Goal: Task Accomplishment & Management: Manage account settings

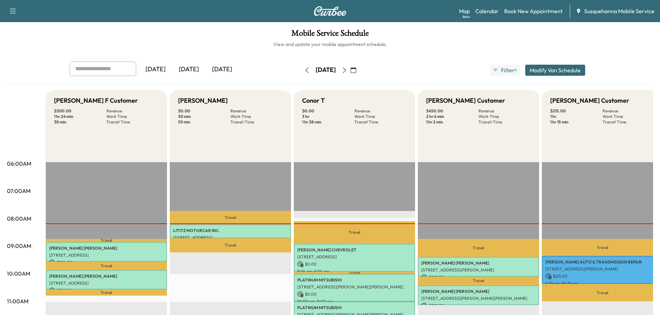
scroll to position [111, 0]
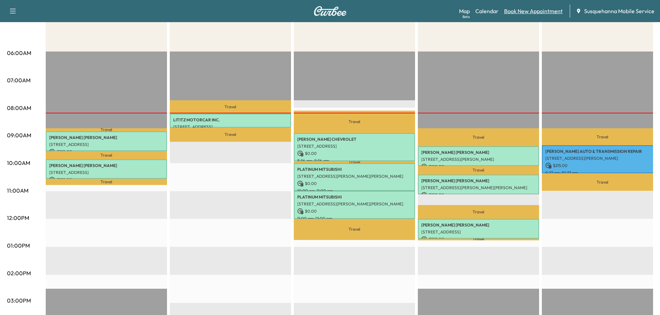
click at [517, 10] on link "Book New Appointment" at bounding box center [533, 11] width 59 height 8
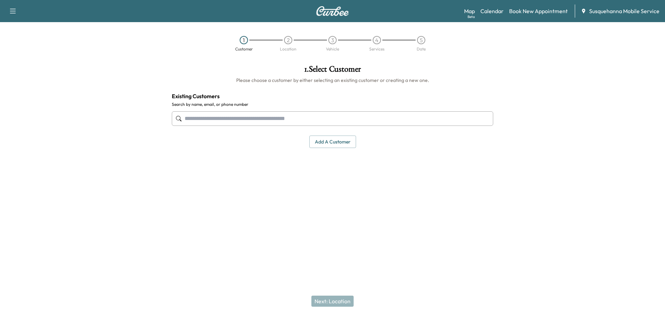
click at [332, 116] on input "text" at bounding box center [332, 118] width 321 height 15
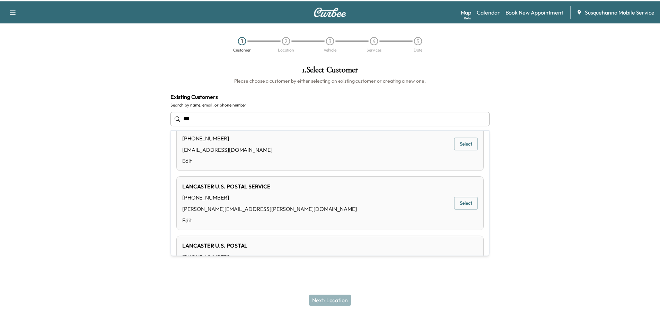
scroll to position [111, 0]
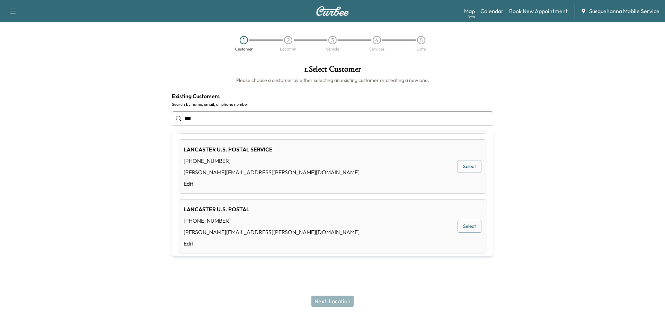
click at [458, 228] on button "Select" at bounding box center [469, 226] width 24 height 13
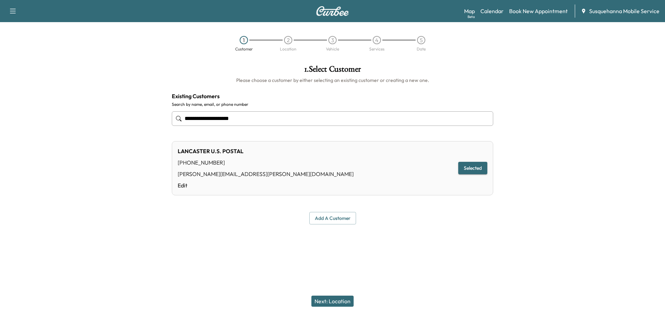
type input "**********"
click at [345, 301] on button "Next: Location" at bounding box center [332, 301] width 42 height 11
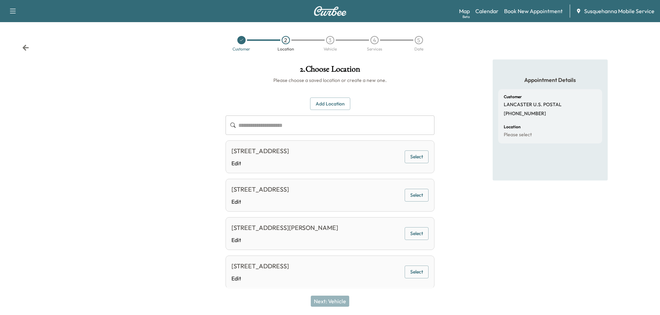
click at [411, 195] on button "Select" at bounding box center [416, 195] width 24 height 13
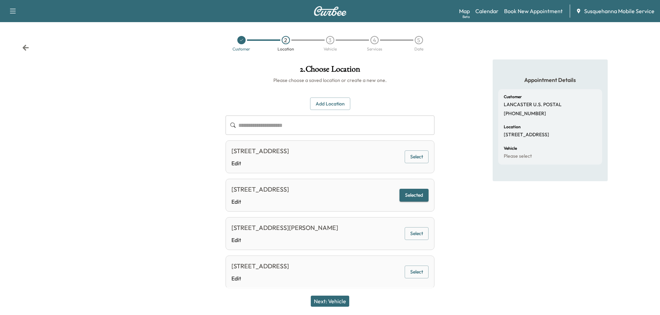
click at [331, 303] on button "Next: Vehicle" at bounding box center [330, 301] width 38 height 11
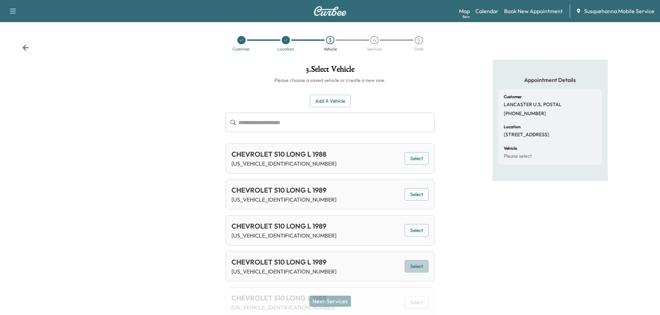
click at [418, 267] on button "Select" at bounding box center [416, 266] width 24 height 13
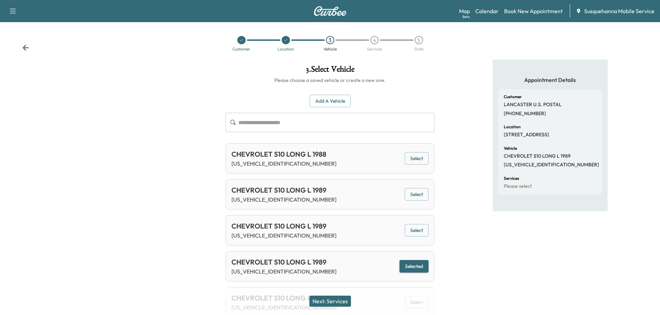
click at [338, 299] on button "Next: Services" at bounding box center [330, 301] width 42 height 11
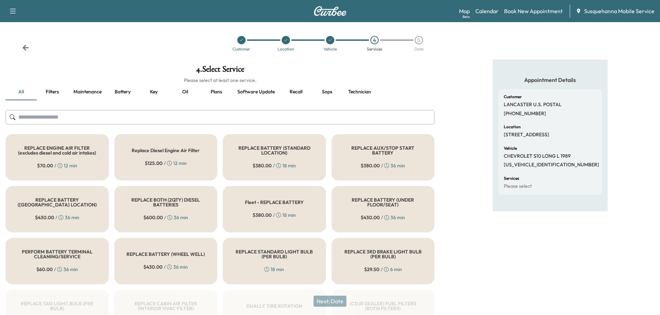
click at [77, 118] on input "text" at bounding box center [220, 117] width 429 height 15
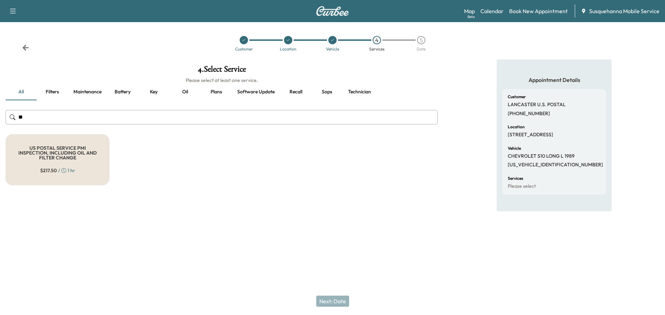
type input "**"
click at [61, 140] on div "US POSTAL SERVICE PMI INSPECTION, INCLUDING OIL AND FILTER CHANGE $ 217.50 / 1 …" at bounding box center [58, 159] width 104 height 51
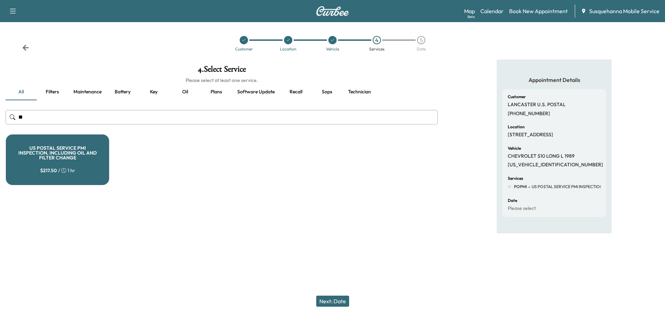
click at [357, 93] on button "Technician" at bounding box center [359, 92] width 34 height 17
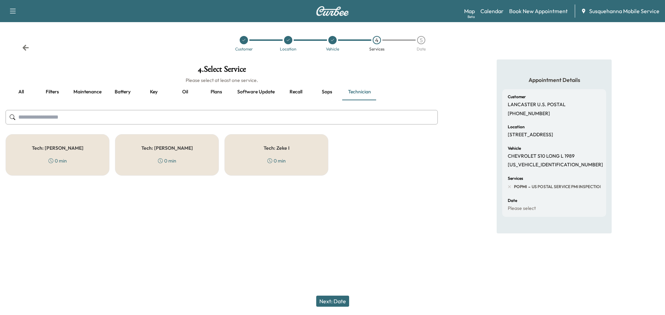
click at [159, 158] on div "0 min" at bounding box center [167, 161] width 18 height 7
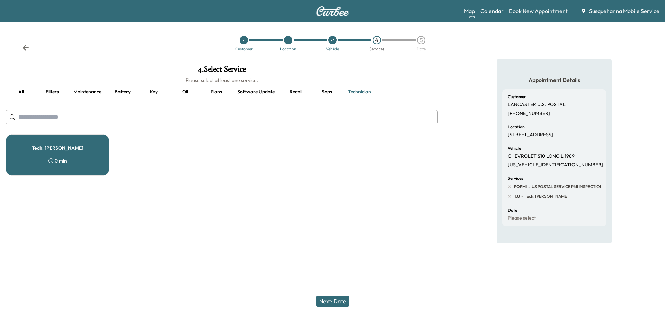
click at [335, 301] on button "Next: Date" at bounding box center [332, 301] width 33 height 11
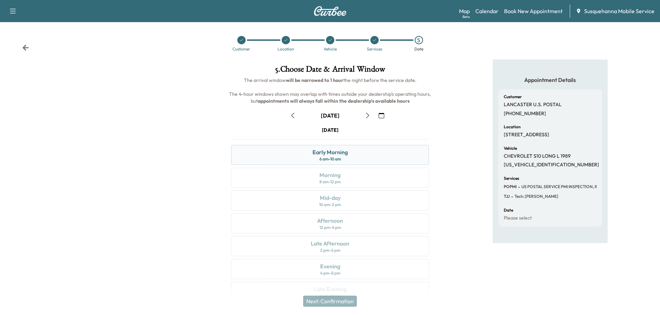
click at [361, 159] on div "Early Morning 6 am - 10 am" at bounding box center [330, 155] width 198 height 20
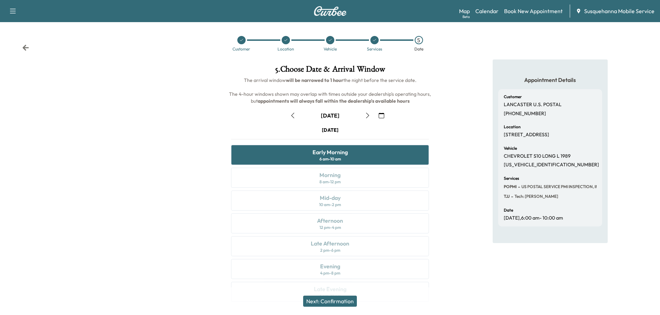
click at [346, 303] on button "Next: Confirmation" at bounding box center [330, 301] width 54 height 11
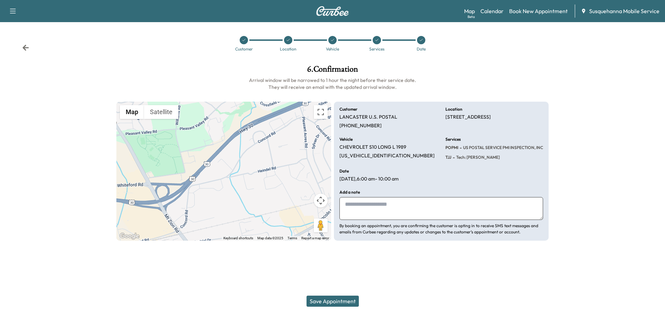
click at [341, 302] on button "Save Appointment" at bounding box center [332, 301] width 52 height 11
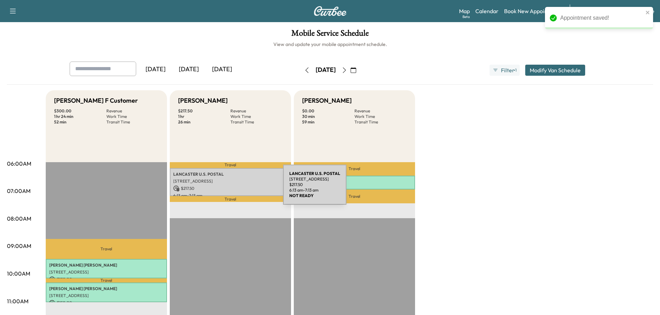
click at [231, 189] on p "$ 217.50" at bounding box center [230, 189] width 114 height 6
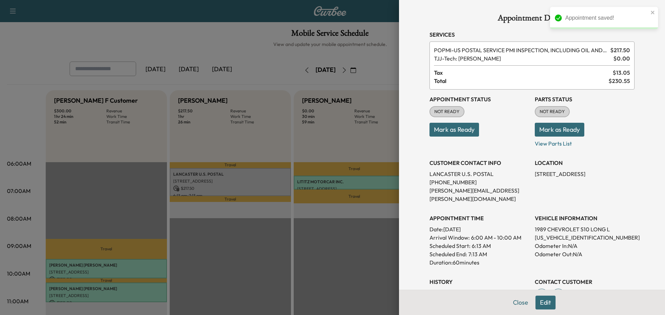
click at [537, 133] on button "Mark as Ready" at bounding box center [560, 130] width 50 height 14
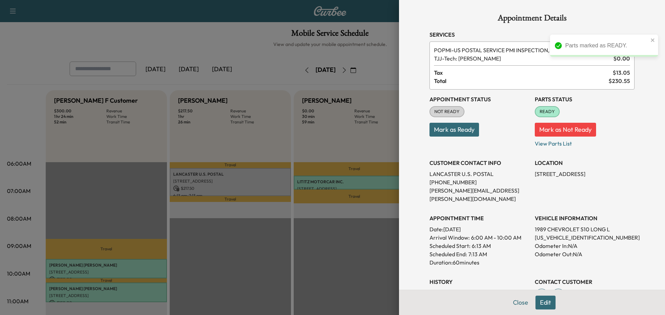
click at [444, 131] on button "Mark as Ready" at bounding box center [454, 130] width 50 height 14
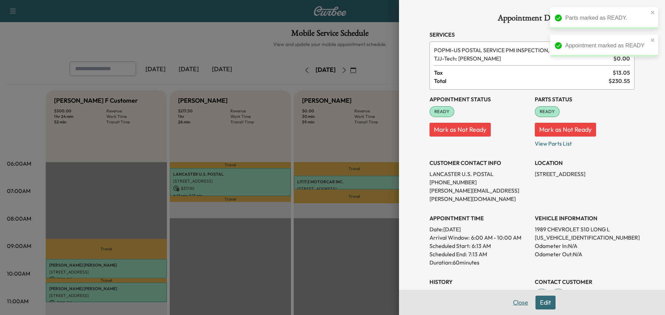
click at [515, 305] on button "Close" at bounding box center [520, 303] width 24 height 14
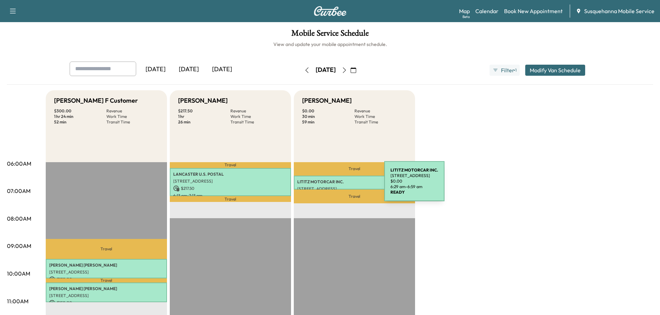
click at [332, 186] on div "LITITZ MOTORCAR INC. 749 S BROAD ST, LITITZ, PA, USA $ 0.00 6:29 am - 6:59 am" at bounding box center [354, 183] width 121 height 14
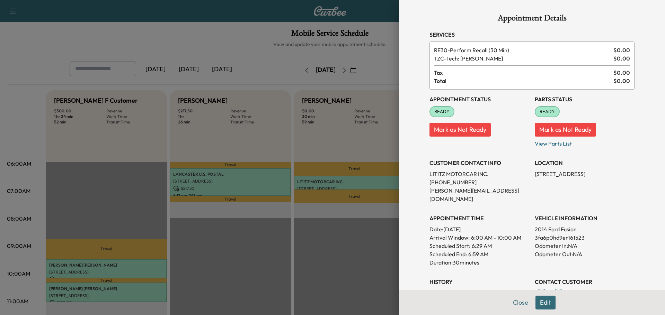
click at [516, 301] on button "Close" at bounding box center [520, 303] width 24 height 14
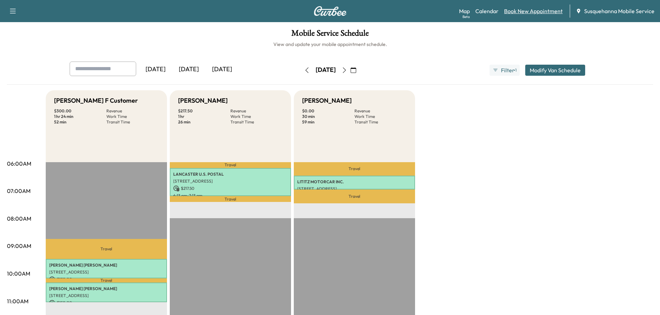
click at [521, 11] on link "Book New Appointment" at bounding box center [533, 11] width 59 height 8
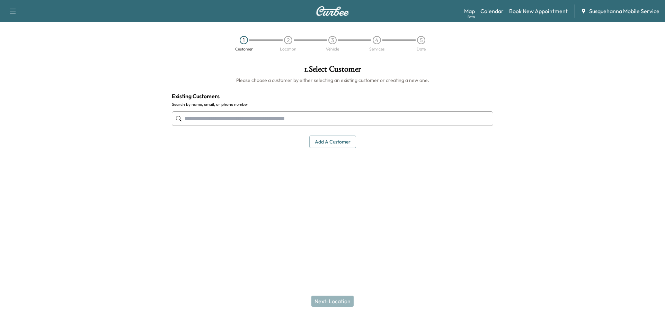
click at [234, 118] on input "text" at bounding box center [332, 118] width 321 height 15
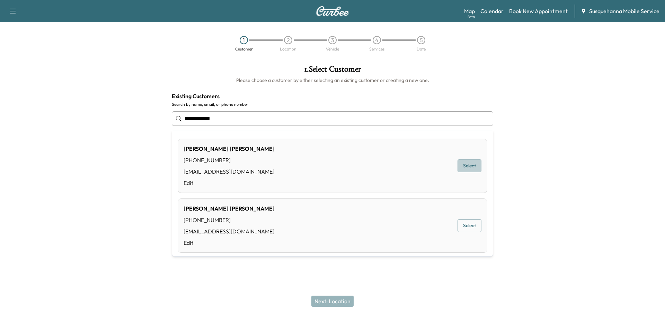
click at [465, 171] on button "Select" at bounding box center [469, 166] width 24 height 13
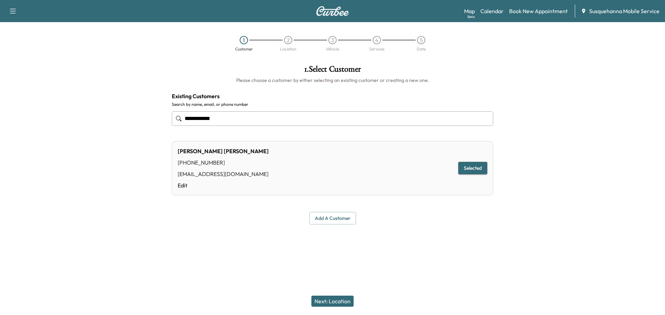
type input "**********"
click at [328, 302] on button "Next: Location" at bounding box center [332, 301] width 42 height 11
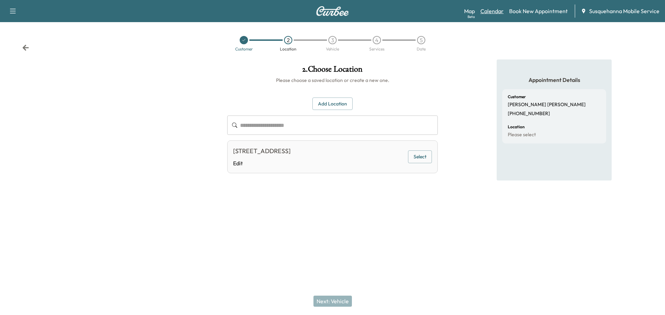
click at [497, 10] on link "Calendar" at bounding box center [491, 11] width 23 height 8
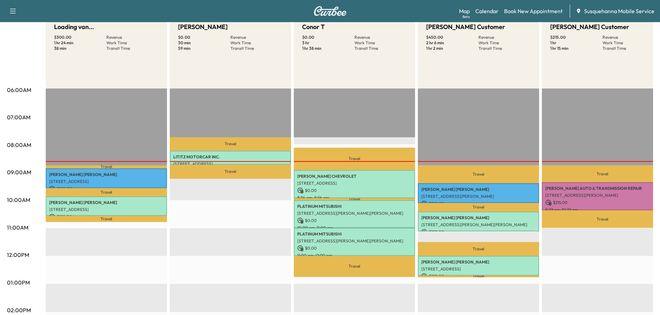
scroll to position [111, 0]
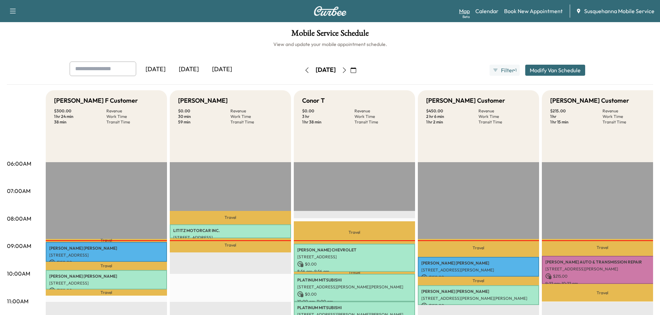
click at [465, 12] on link "Map Beta" at bounding box center [464, 11] width 11 height 8
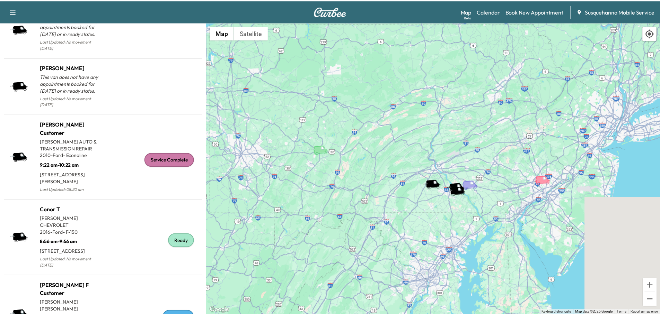
scroll to position [753, 0]
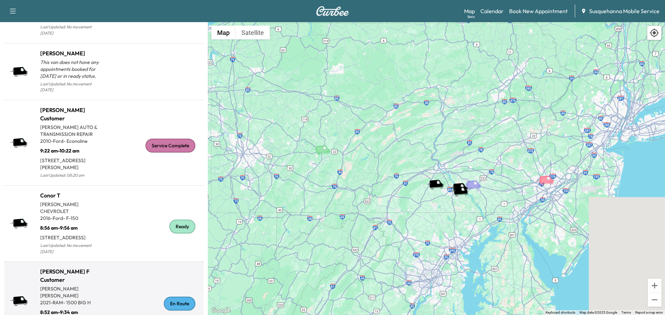
click at [172, 297] on div "En Route" at bounding box center [180, 304] width 32 height 14
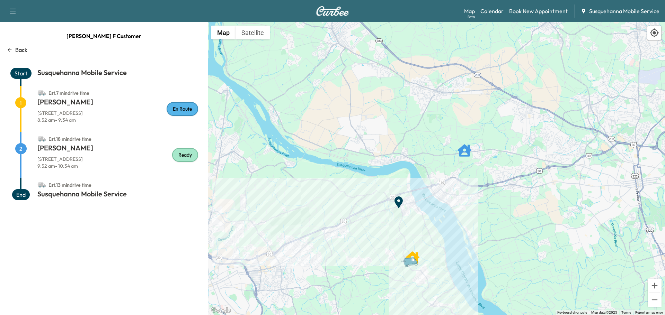
drag, startPoint x: 266, startPoint y: 270, endPoint x: 365, endPoint y: 256, distance: 99.4
click at [365, 256] on div "To activate drag with keyboard, press Alt + Enter. Once in keyboard drag state,…" at bounding box center [436, 168] width 457 height 293
click at [19, 48] on p "Back" at bounding box center [21, 50] width 12 height 8
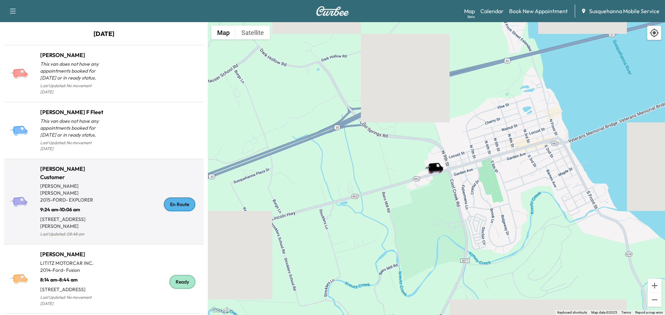
click at [184, 198] on div "En Route" at bounding box center [180, 205] width 32 height 14
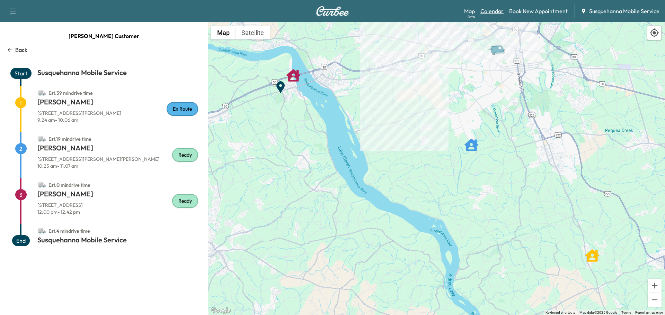
click at [488, 14] on link "Calendar" at bounding box center [491, 11] width 23 height 8
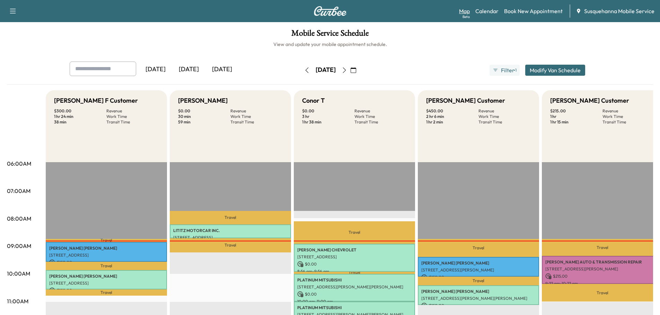
click at [467, 10] on link "Map Beta" at bounding box center [464, 11] width 11 height 8
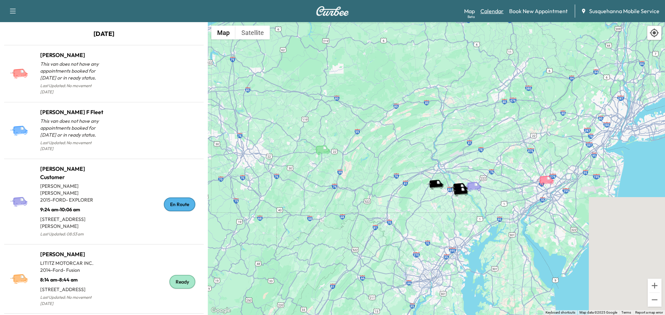
click at [497, 14] on link "Calendar" at bounding box center [491, 11] width 23 height 8
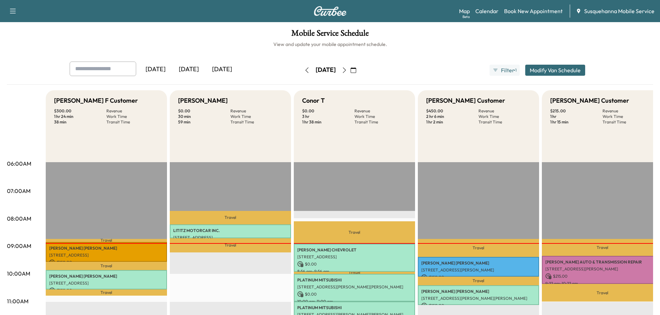
click at [356, 68] on icon "button" at bounding box center [353, 71] width 6 height 6
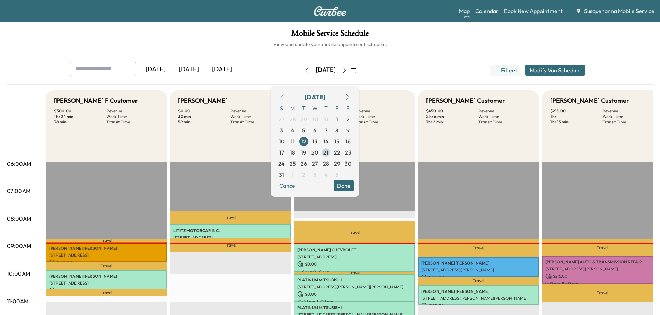
click at [328, 154] on span "21" at bounding box center [325, 153] width 5 height 8
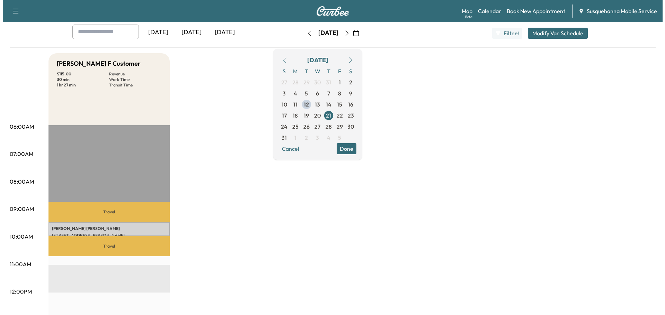
scroll to position [111, 0]
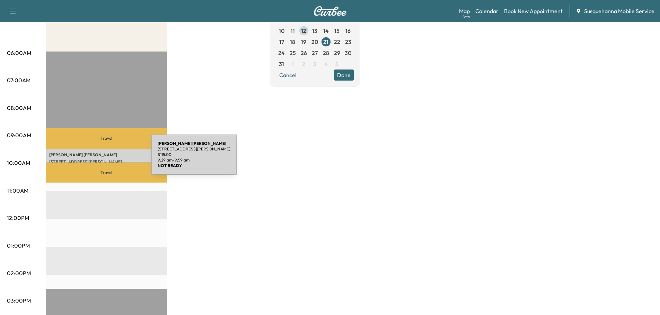
click at [100, 160] on p "680 ROBERT FULTON HIGHWAY, QUARRYVILLE, PA, USA" at bounding box center [106, 162] width 114 height 6
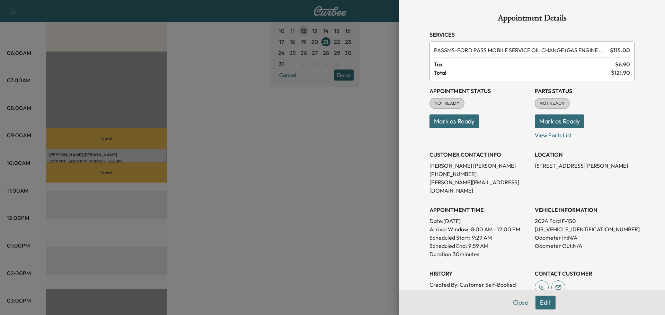
drag, startPoint x: 543, startPoint y: 223, endPoint x: 622, endPoint y: 237, distance: 80.6
click at [622, 242] on p "Odometer Out: N/A" at bounding box center [585, 246] width 100 height 8
click at [564, 225] on p "1FTFW3LD4RFA99487" at bounding box center [585, 229] width 100 height 8
copy p "1FTFW3LD4RFA99487"
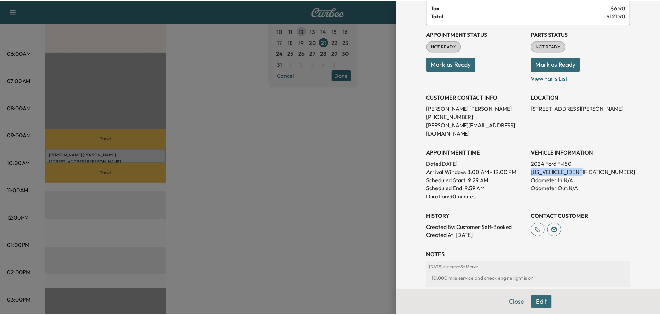
scroll to position [0, 0]
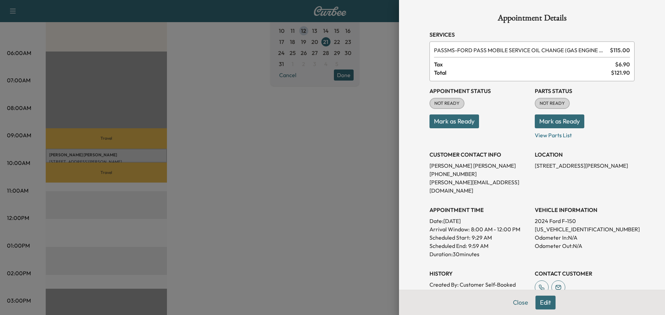
click at [440, 52] on span "PASSMS - FORD PASS MOBILE SERVICE OIL CHANGE (GAS ENGINE ONLY)" at bounding box center [520, 50] width 173 height 8
click at [539, 302] on button "Edit" at bounding box center [545, 303] width 20 height 14
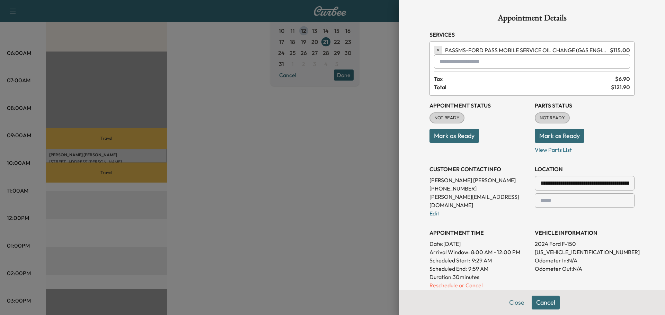
click at [436, 51] on icon "button" at bounding box center [438, 50] width 5 height 5
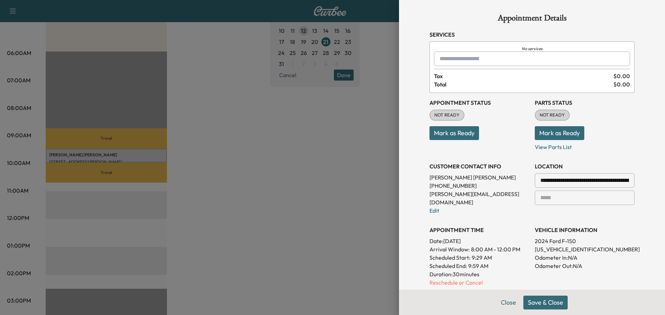
drag, startPoint x: 447, startPoint y: 59, endPoint x: 447, endPoint y: 54, distance: 4.5
click at [447, 54] on input "text" at bounding box center [532, 59] width 196 height 15
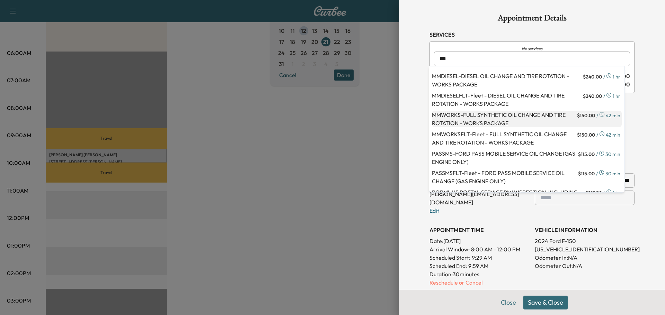
click at [469, 118] on p "MMWORKS - FULL SYNTHETIC OIL CHANGE AND TIRE ROTATION - WORKS PACKAGE" at bounding box center [504, 119] width 144 height 17
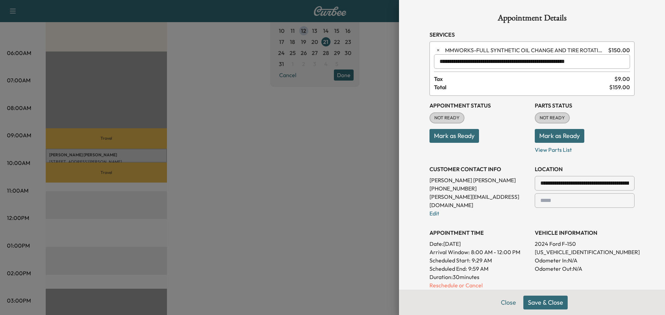
type input "**********"
click at [530, 305] on button "Save & Close" at bounding box center [545, 303] width 44 height 14
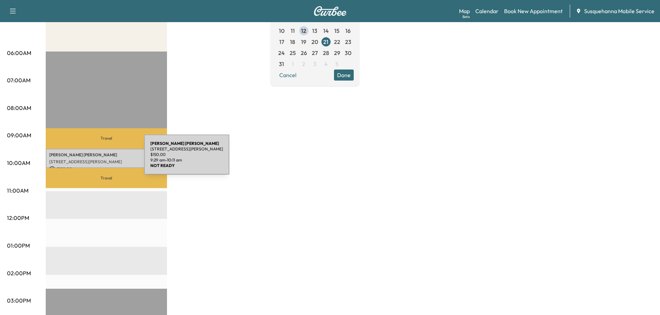
click at [92, 159] on p "680 ROBERT FULTON HIGHWAY, QUARRYVILLE, PA, USA" at bounding box center [106, 162] width 114 height 6
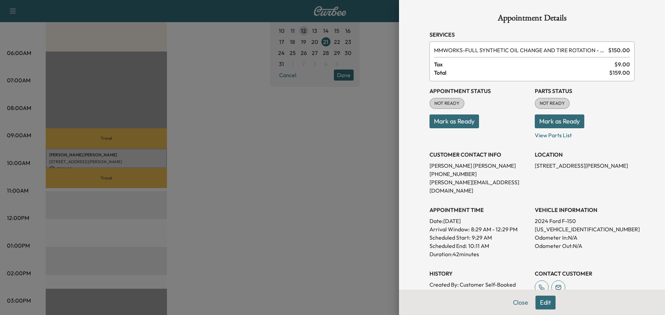
click at [552, 125] on button "Mark as Ready" at bounding box center [560, 122] width 50 height 14
click at [455, 122] on button "Mark as Ready" at bounding box center [454, 122] width 50 height 14
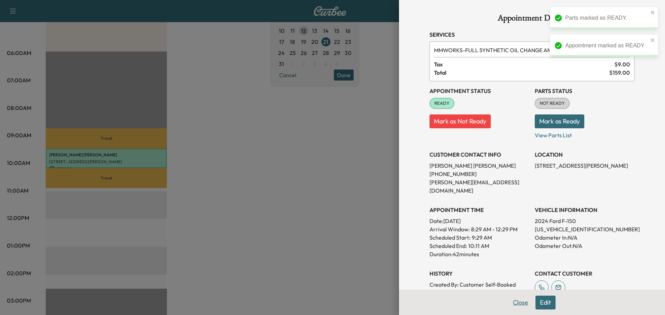
click at [519, 304] on button "Close" at bounding box center [520, 303] width 24 height 14
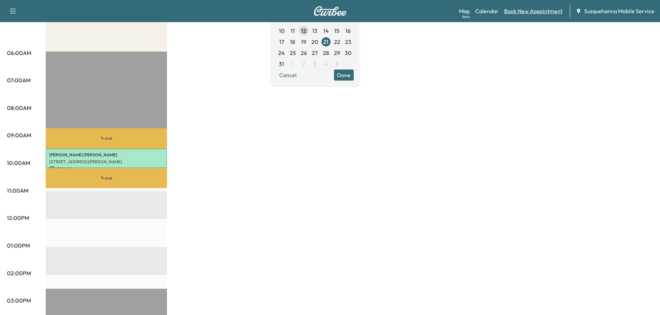
click at [514, 11] on link "Book New Appointment" at bounding box center [533, 11] width 59 height 8
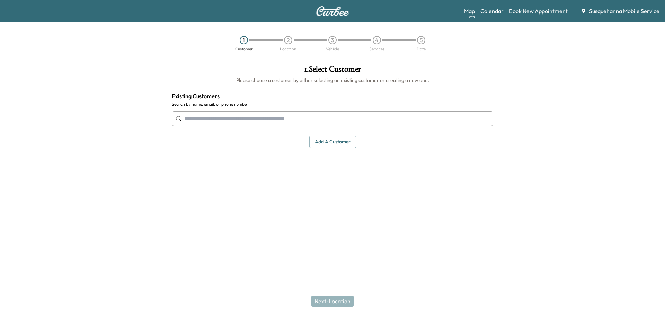
click at [274, 114] on input "text" at bounding box center [332, 118] width 321 height 15
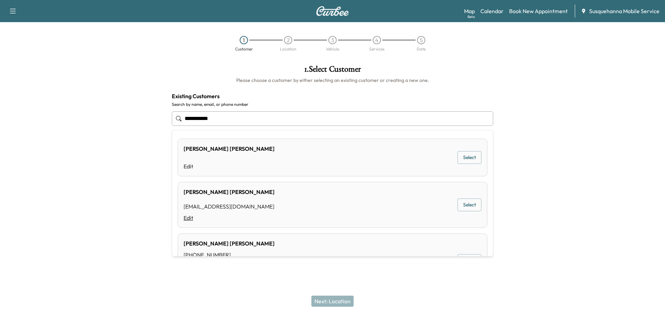
click at [189, 217] on link "Edit" at bounding box center [229, 218] width 91 height 8
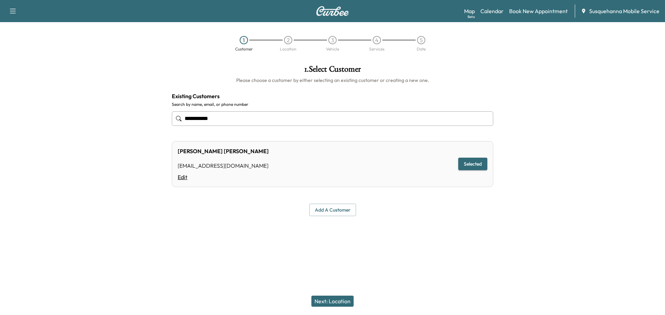
type input "**********"
click at [183, 179] on link "Edit" at bounding box center [223, 177] width 91 height 8
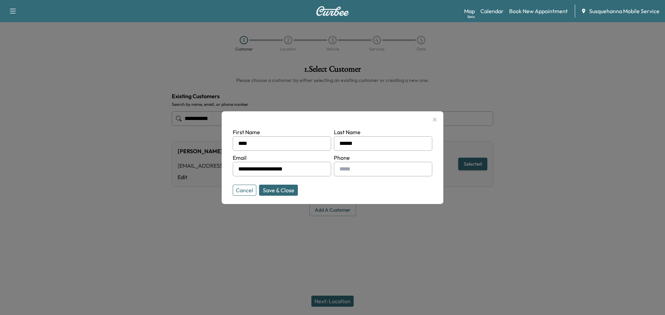
click at [357, 171] on input "text" at bounding box center [383, 169] width 98 height 15
type input "**********"
click at [288, 193] on button "Save & Close" at bounding box center [278, 190] width 39 height 11
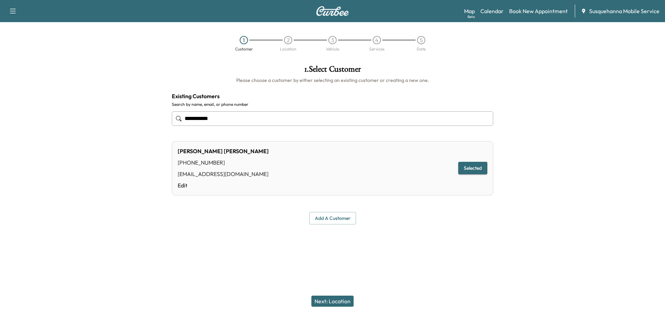
click at [338, 302] on button "Next: Location" at bounding box center [332, 301] width 42 height 11
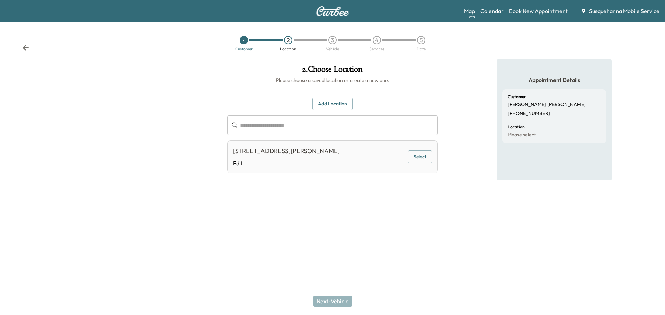
click at [417, 156] on button "Select" at bounding box center [420, 157] width 24 height 13
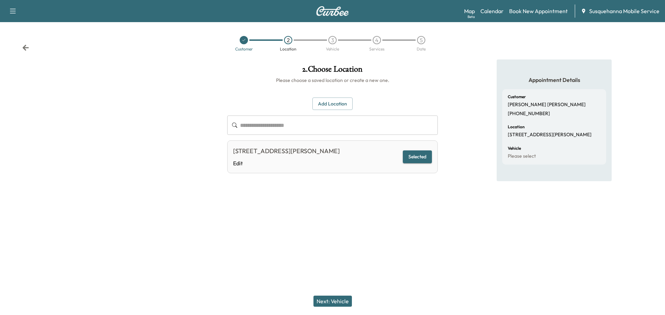
click at [349, 302] on button "Next: Vehicle" at bounding box center [332, 301] width 38 height 11
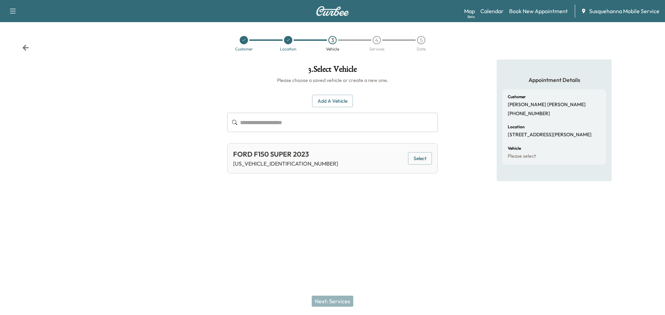
click at [412, 159] on button "Select" at bounding box center [420, 158] width 24 height 13
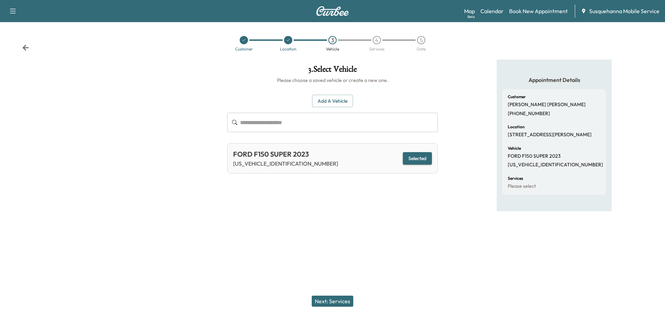
click at [345, 298] on button "Next: Services" at bounding box center [333, 301] width 42 height 11
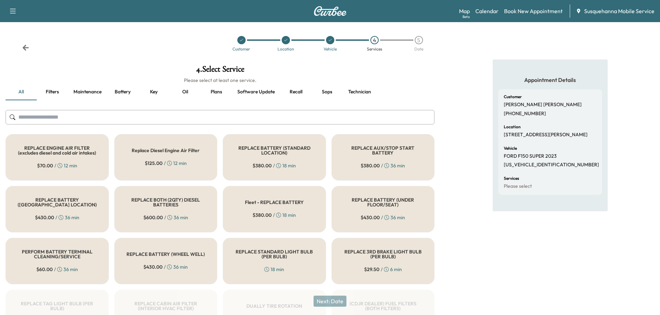
click at [280, 115] on input "text" at bounding box center [220, 117] width 429 height 15
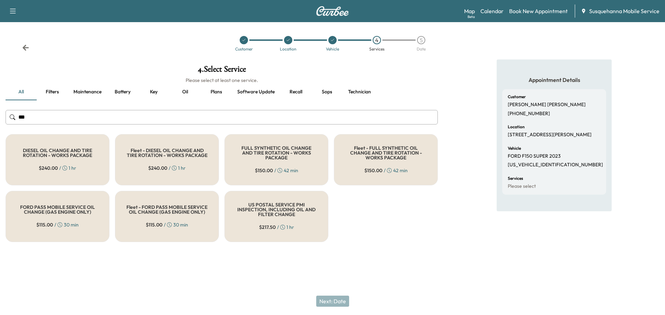
type input "***"
click at [262, 161] on div "FULL SYNTHETIC OIL CHANGE AND TIRE ROTATION - WORKS PACKAGE $ 150.00 / 42 min" at bounding box center [276, 159] width 104 height 51
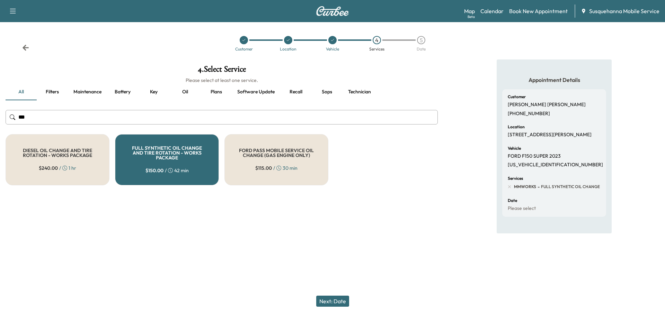
click at [329, 301] on button "Next: Date" at bounding box center [332, 301] width 33 height 11
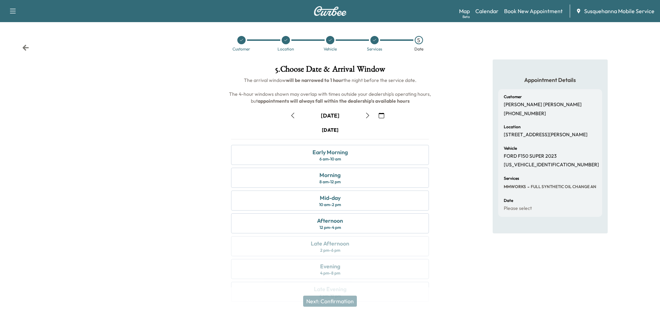
click at [381, 115] on icon "button" at bounding box center [381, 116] width 6 height 6
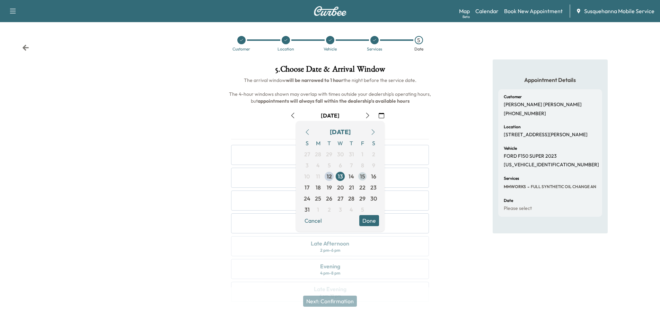
click at [360, 178] on span "15" at bounding box center [362, 176] width 5 height 8
click at [374, 223] on button "Done" at bounding box center [369, 220] width 20 height 11
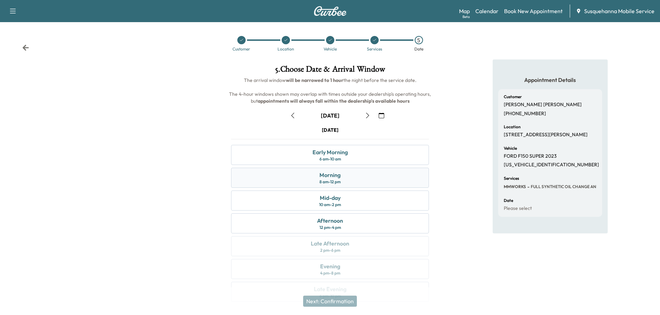
click at [374, 182] on div "Morning 8 am - 12 pm" at bounding box center [330, 178] width 198 height 20
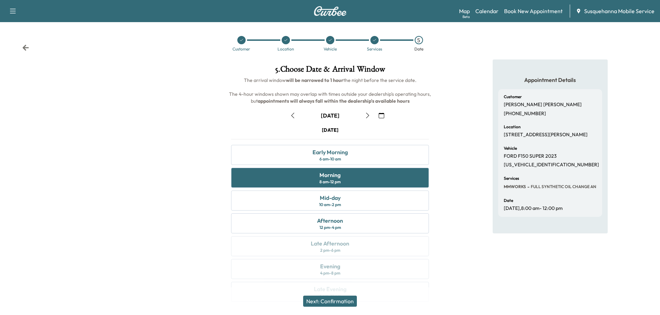
click at [347, 301] on button "Next: Confirmation" at bounding box center [330, 301] width 54 height 11
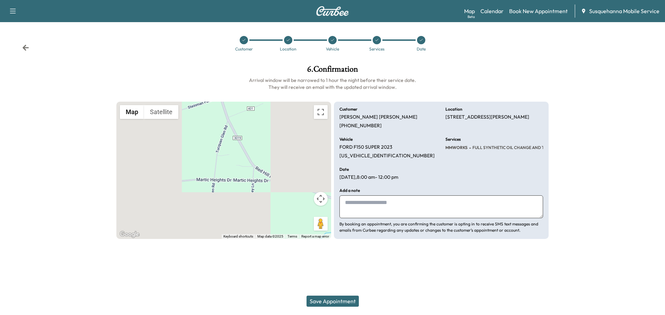
click at [392, 214] on textarea at bounding box center [441, 207] width 204 height 23
click at [420, 206] on textarea "**********" at bounding box center [441, 207] width 204 height 23
type textarea "**********"
drag, startPoint x: 338, startPoint y: 300, endPoint x: 161, endPoint y: 222, distance: 193.0
click at [338, 300] on button "Save Appointment" at bounding box center [332, 301] width 52 height 11
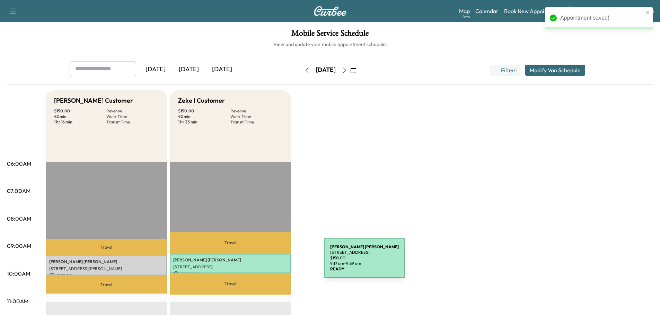
click at [272, 262] on div "TIMOTHY PAUL 19171 ROSEWOOD DR, STEWARTSTOWN, PA, USA $ 150.00 9:17 am - 9:59 am" at bounding box center [230, 264] width 121 height 20
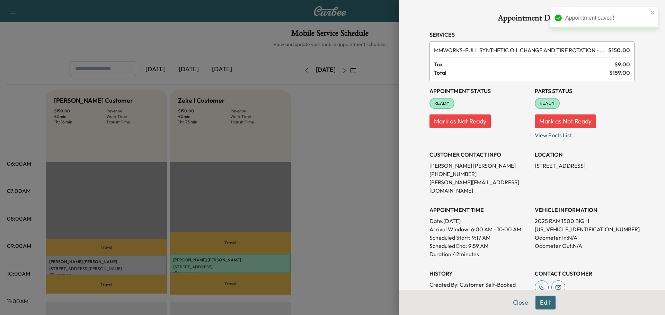
click at [551, 123] on button "Mark as Not Ready" at bounding box center [565, 122] width 61 height 14
click at [454, 122] on button "Mark as Not Ready" at bounding box center [459, 122] width 61 height 14
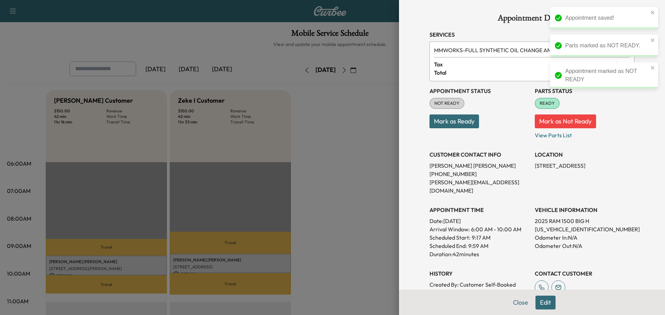
click at [544, 302] on button "Edit" at bounding box center [545, 303] width 20 height 14
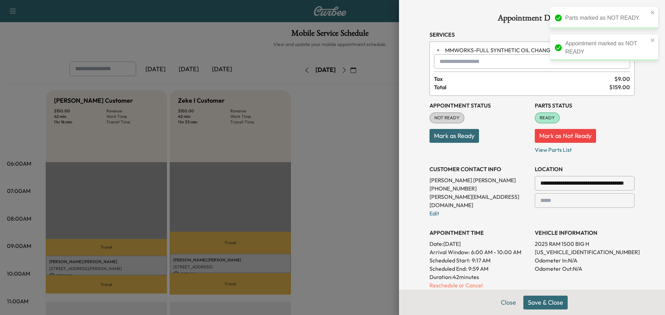
click at [549, 139] on button "Mark as Not Ready" at bounding box center [565, 136] width 61 height 14
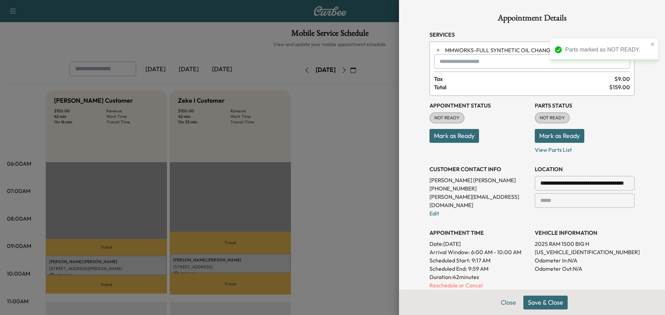
click at [538, 304] on button "Save & Close" at bounding box center [545, 303] width 44 height 14
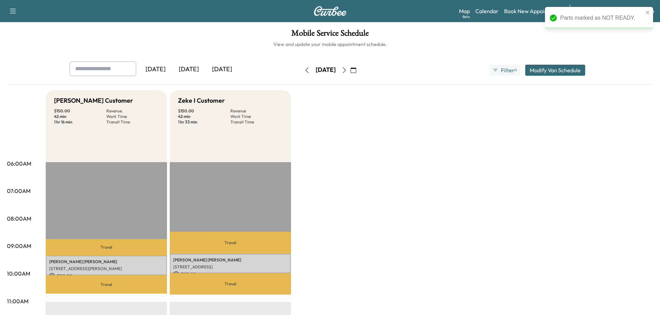
click at [532, 73] on button "Modify Van Schedule" at bounding box center [555, 70] width 60 height 11
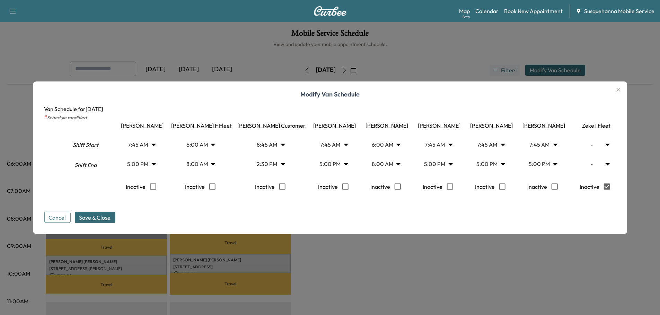
click at [104, 222] on span "Save & Close" at bounding box center [95, 217] width 32 height 8
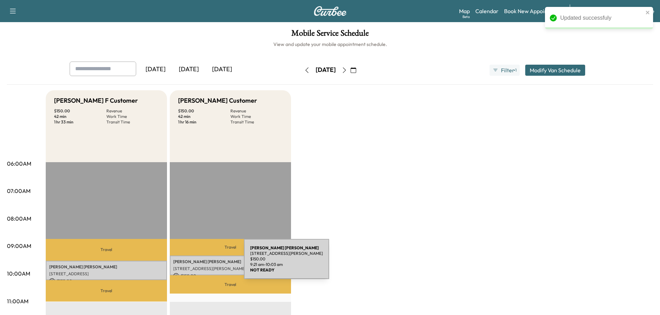
click at [192, 263] on p "JOHN PARSON" at bounding box center [230, 262] width 114 height 6
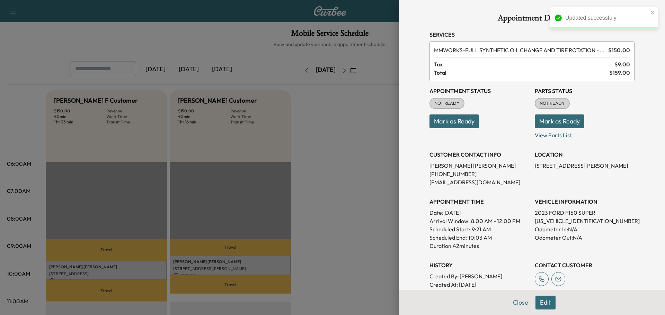
click at [535, 124] on button "Mark as Ready" at bounding box center [560, 122] width 50 height 14
click at [466, 124] on button "Mark as Ready" at bounding box center [454, 122] width 50 height 14
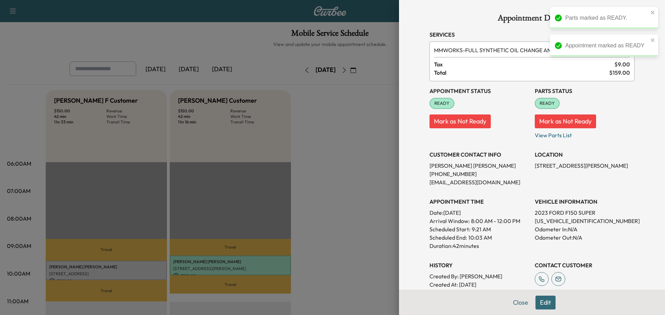
click at [138, 270] on div at bounding box center [332, 157] width 665 height 315
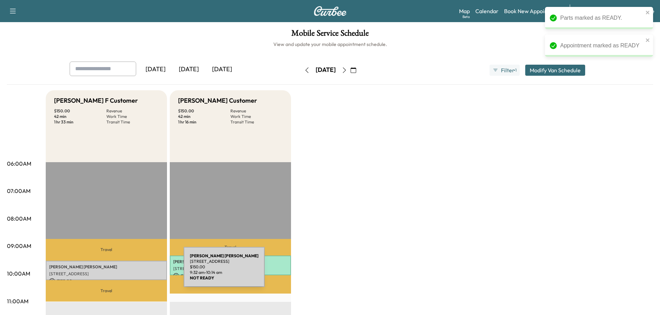
click at [132, 271] on p "19171 ROSEWOOD DR, STEWARTSTOWN, PA, USA" at bounding box center [106, 274] width 114 height 6
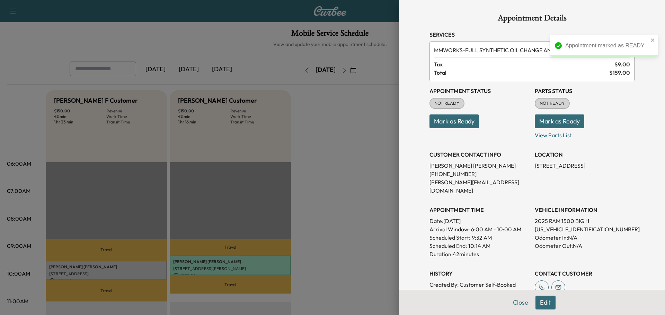
click at [554, 124] on button "Mark as Ready" at bounding box center [560, 122] width 50 height 14
click at [466, 123] on button "Mark as Ready" at bounding box center [454, 122] width 50 height 14
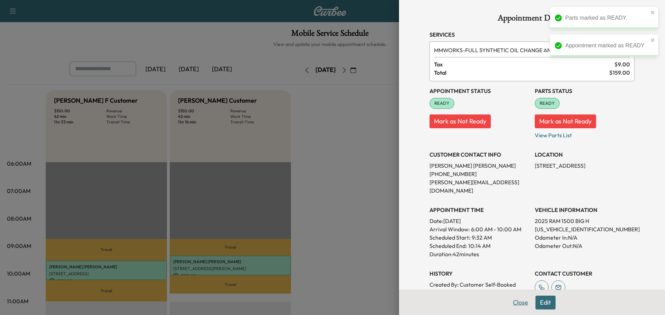
click at [516, 303] on button "Close" at bounding box center [520, 303] width 24 height 14
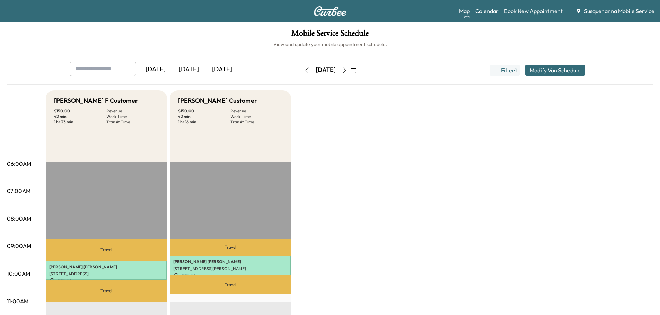
click at [304, 71] on icon "button" at bounding box center [307, 71] width 6 height 6
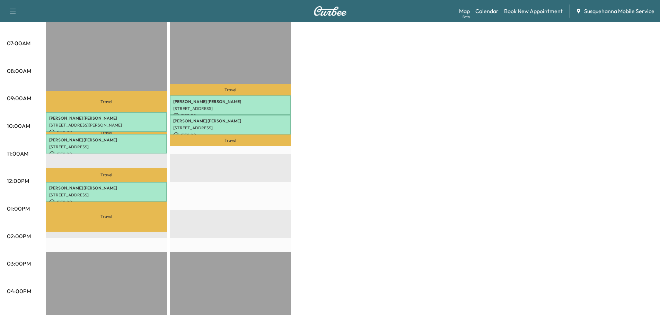
scroll to position [37, 0]
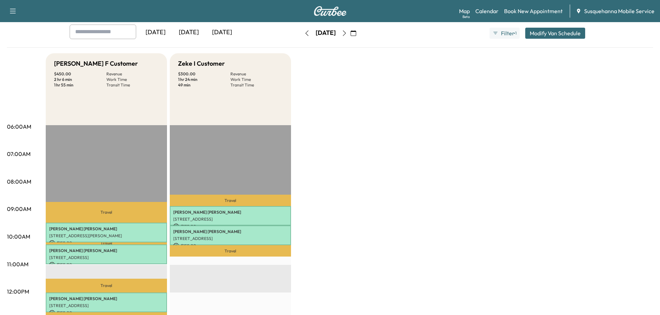
click at [547, 36] on button "Modify Van Schedule" at bounding box center [555, 33] width 60 height 11
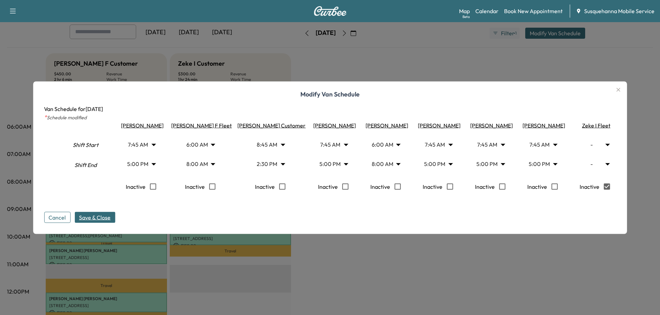
click at [98, 226] on div "Modify Van Schedule Van Schedule for Thursday, August 14, 2025 * Schedule modif…" at bounding box center [330, 157] width 594 height 153
click at [102, 220] on span "Save & Close" at bounding box center [95, 217] width 32 height 8
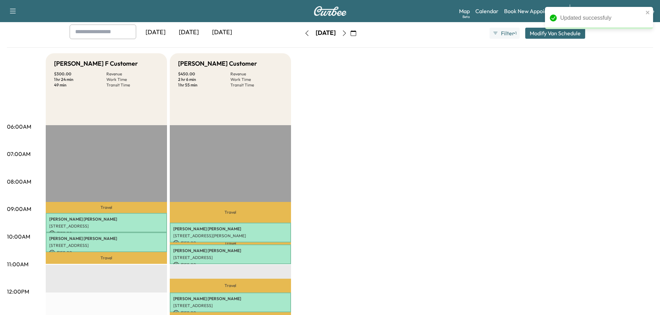
scroll to position [0, 0]
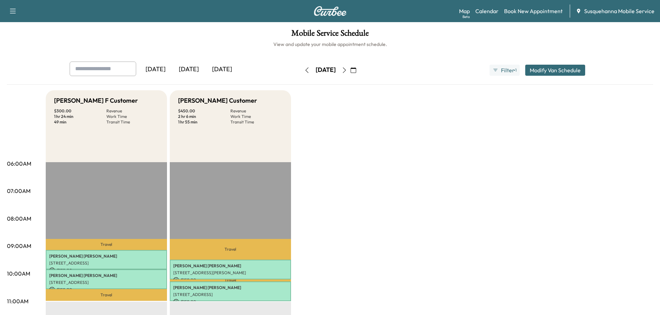
click at [304, 70] on icon "button" at bounding box center [307, 71] width 6 height 6
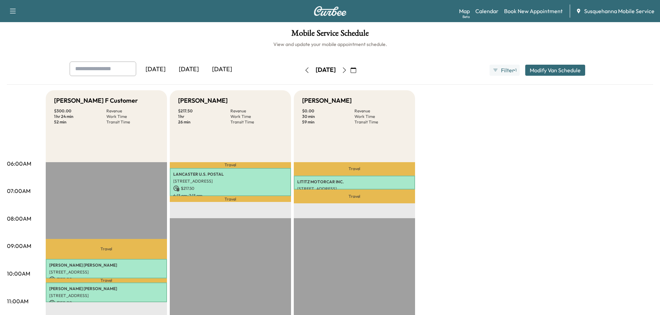
click at [544, 70] on button "Modify Van Schedule" at bounding box center [555, 70] width 60 height 11
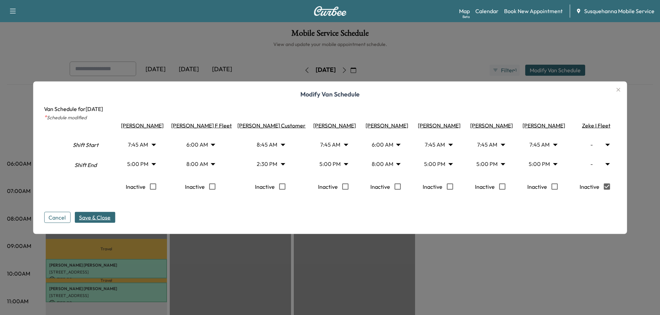
click at [97, 218] on span "Save & Close" at bounding box center [95, 217] width 32 height 8
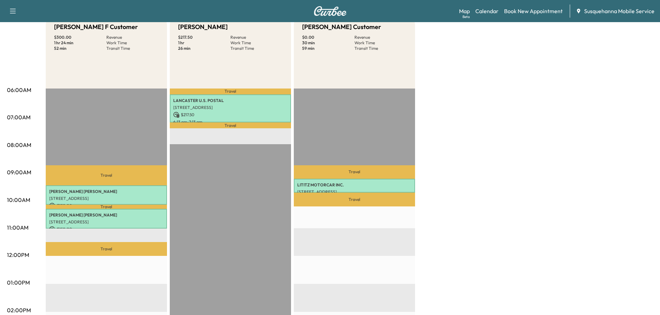
scroll to position [37, 0]
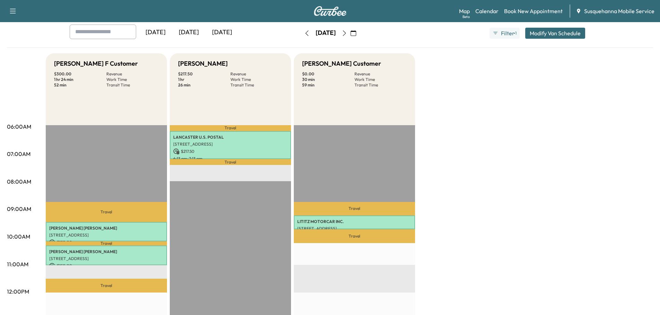
click at [304, 33] on icon "button" at bounding box center [307, 33] width 6 height 6
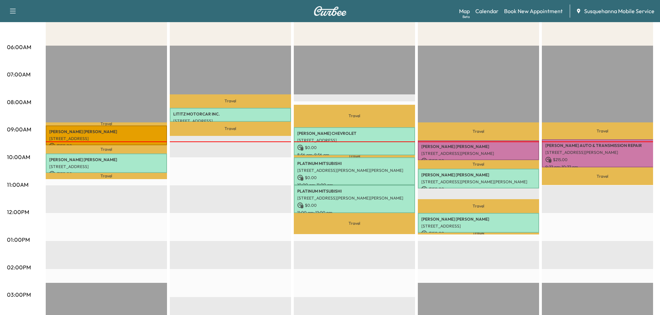
scroll to position [6, 0]
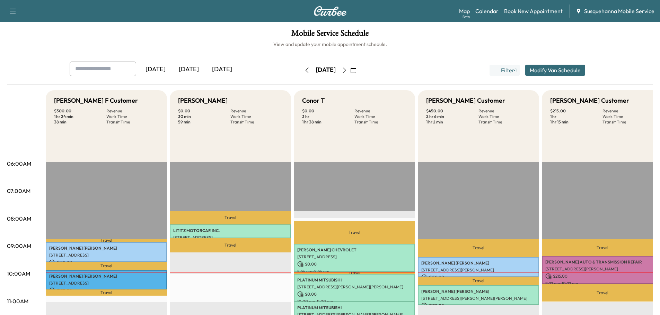
click at [359, 69] on button "button" at bounding box center [353, 70] width 12 height 11
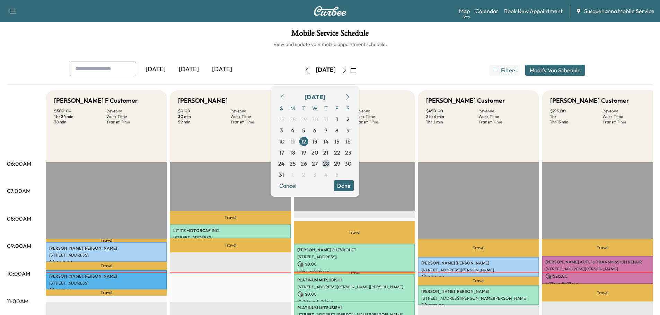
click at [329, 166] on span "28" at bounding box center [326, 164] width 6 height 8
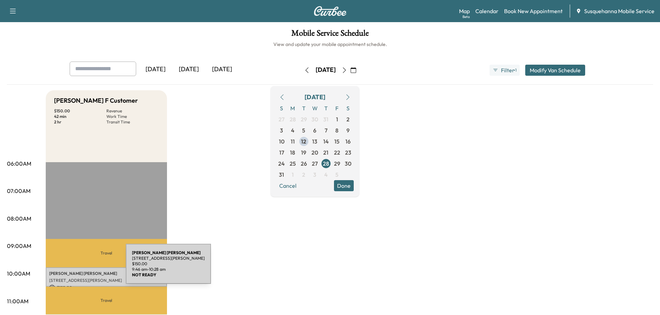
click at [74, 269] on div "[PERSON_NAME] [STREET_ADDRESS][PERSON_NAME] $ 150.00 9:46 am - 10:28 am" at bounding box center [106, 278] width 121 height 20
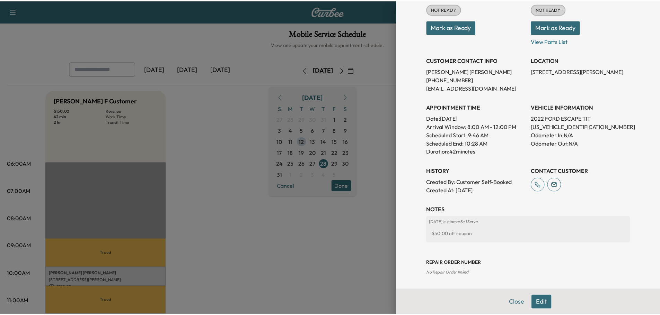
scroll to position [21, 0]
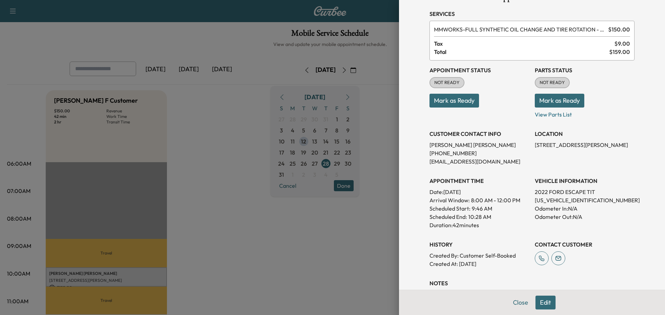
click at [548, 202] on p "[US_VEHICLE_IDENTIFICATION_NUMBER]" at bounding box center [585, 200] width 100 height 8
copy p "[US_VEHICLE_IDENTIFICATION_NUMBER]"
click at [544, 102] on button "Mark as Ready" at bounding box center [560, 101] width 50 height 14
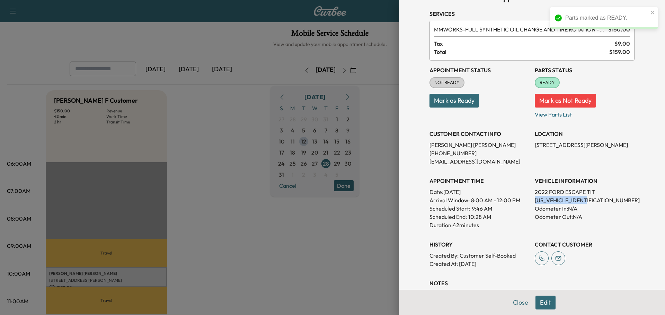
click at [445, 100] on button "Mark as Ready" at bounding box center [454, 101] width 50 height 14
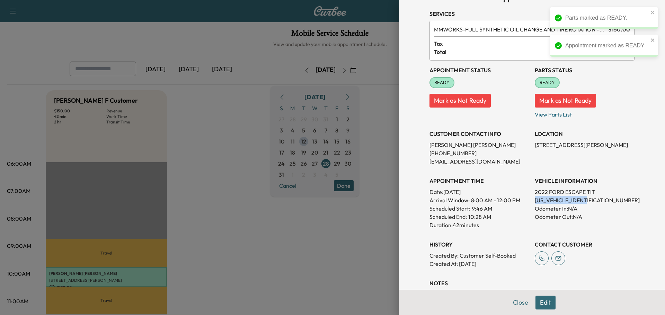
click at [514, 302] on button "Close" at bounding box center [520, 303] width 24 height 14
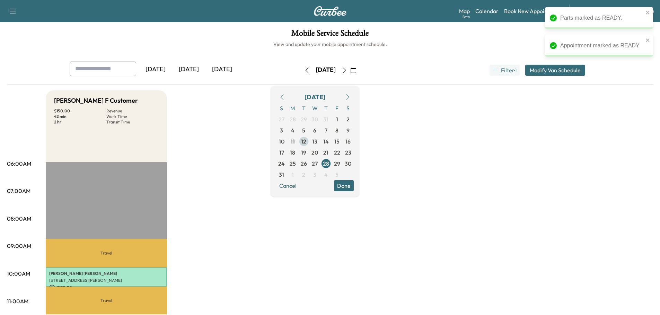
click at [306, 142] on span "12" at bounding box center [303, 141] width 5 height 8
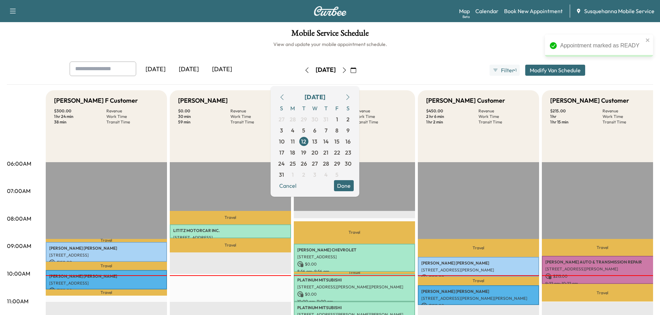
click at [354, 187] on button "Done" at bounding box center [344, 185] width 20 height 11
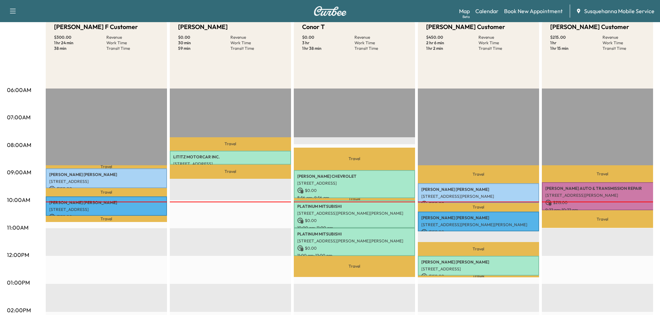
scroll to position [111, 0]
